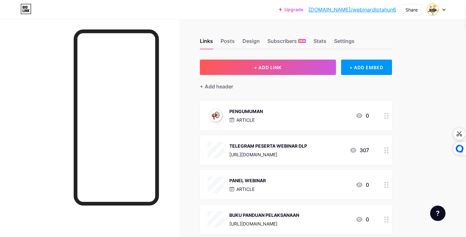
click at [332, 113] on div "PENGUMUMAN ARTICLE 0" at bounding box center [289, 115] width 162 height 17
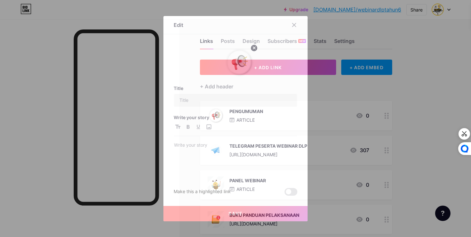
type input "PENGUMUMAN"
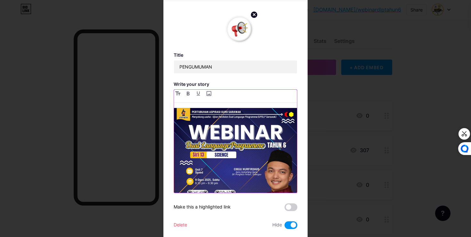
click at [224, 126] on img at bounding box center [235, 169] width 123 height 123
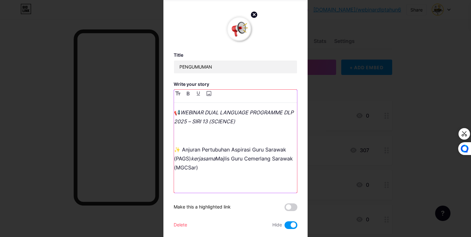
click at [224, 126] on div "📢 WEBINAR DUAL LANGUAGE PROGRAMME DLP 2025 – SIRI 13 (SCIENCE) ✨ Anjuran Pertub…" at bounding box center [235, 150] width 123 height 85
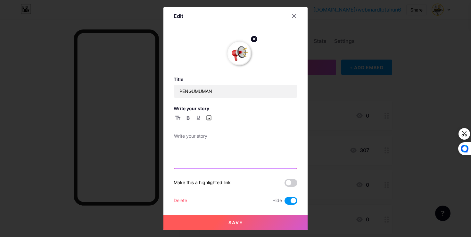
click at [205, 117] on input "file" at bounding box center [209, 118] width 8 height 8
type input "C:\fakepath\photo_[DATE] 22.56.16.jpeg"
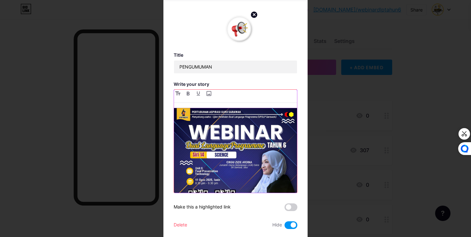
click at [229, 146] on img at bounding box center [235, 169] width 123 height 123
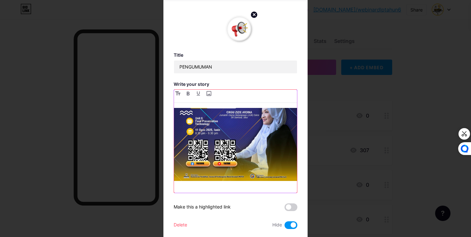
scroll to position [492, 0]
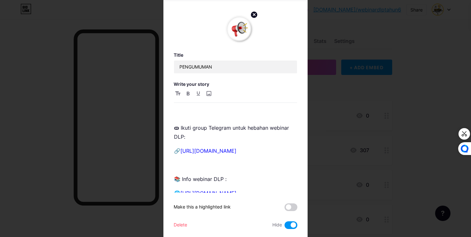
click at [288, 224] on span at bounding box center [291, 225] width 13 height 8
click at [285, 227] on input "checkbox" at bounding box center [285, 227] width 0 height 0
click at [288, 204] on span at bounding box center [291, 208] width 13 height 8
click at [285, 209] on input "checkbox" at bounding box center [285, 209] width 0 height 0
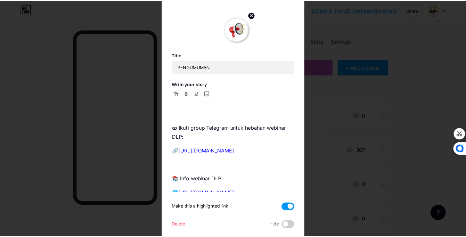
scroll to position [17, 0]
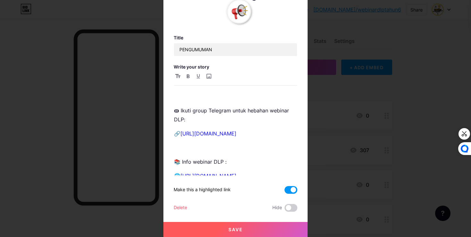
click at [249, 228] on button "Save" at bounding box center [235, 229] width 144 height 15
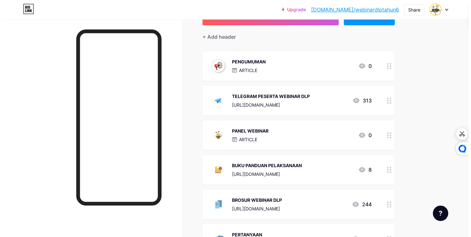
scroll to position [0, 0]
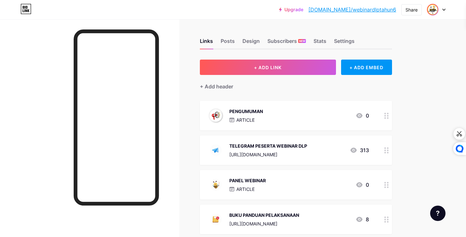
click at [433, 12] on img at bounding box center [433, 9] width 10 height 10
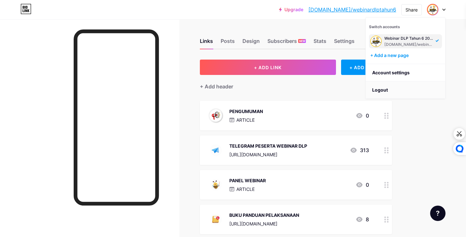
click at [387, 89] on li "Logout" at bounding box center [405, 89] width 79 height 17
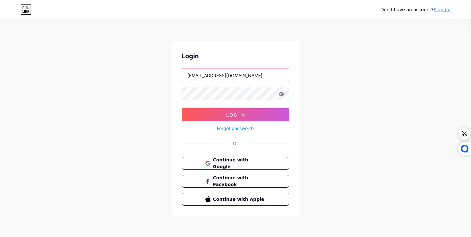
click at [239, 77] on input "[EMAIL_ADDRESS][DOMAIN_NAME]" at bounding box center [235, 75] width 107 height 13
type input "[EMAIL_ADDRESS][DOMAIN_NAME]"
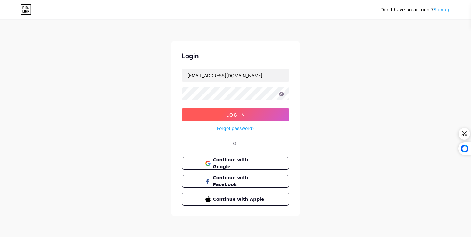
click at [221, 115] on button "Log In" at bounding box center [236, 114] width 108 height 13
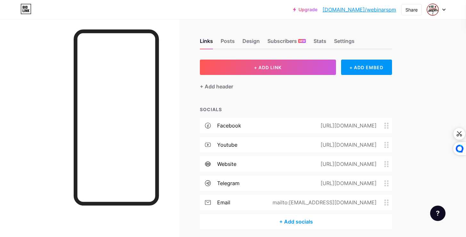
click at [311, 124] on div "[URL][DOMAIN_NAME]" at bounding box center [348, 126] width 74 height 8
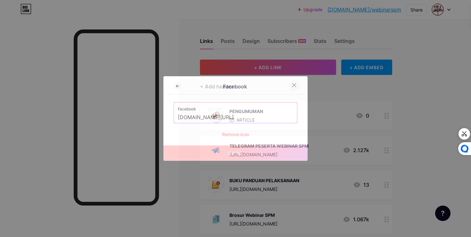
click at [288, 86] on div at bounding box center [294, 85] width 12 height 12
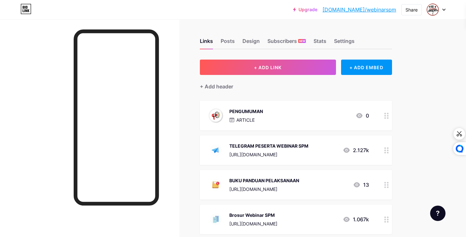
click at [284, 116] on div "PENGUMUMAN ARTICLE 0" at bounding box center [289, 115] width 162 height 17
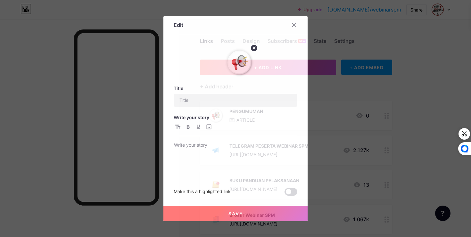
type input "PENGUMUMAN"
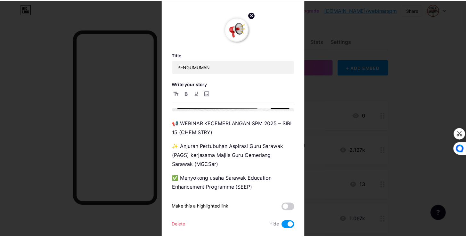
scroll to position [170, 0]
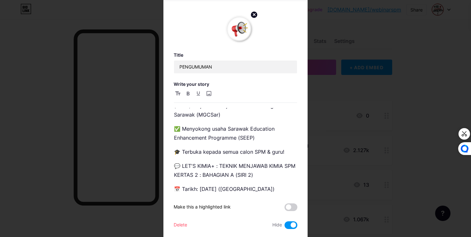
click at [329, 74] on div at bounding box center [235, 118] width 471 height 237
